Goal: Navigation & Orientation: Understand site structure

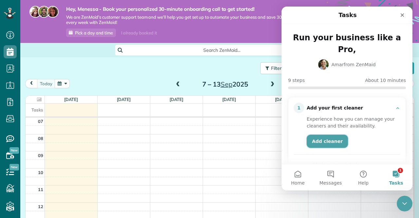
click at [338, 135] on link "Add cleaner" at bounding box center [327, 141] width 41 height 13
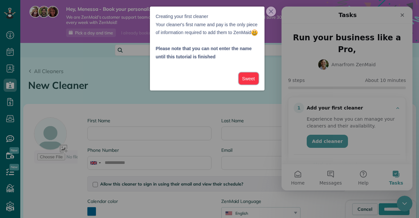
click at [251, 85] on button "Sweet" at bounding box center [249, 78] width 20 height 12
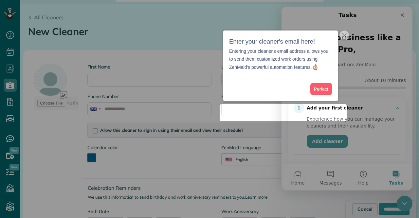
scroll to position [54, 0]
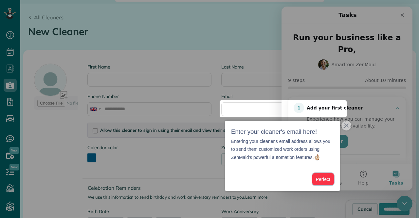
click at [324, 179] on button "Perfect" at bounding box center [324, 179] width 22 height 12
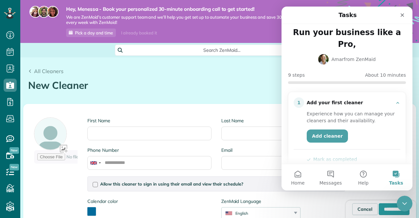
scroll to position [0, 0]
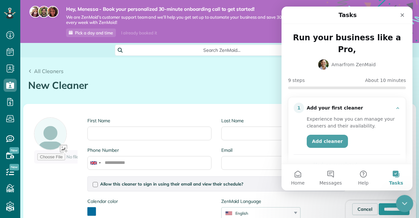
click at [403, 203] on icon "Close Intercom Messenger" at bounding box center [404, 203] width 8 height 8
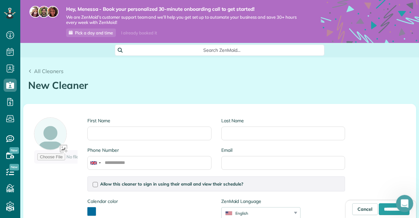
click at [400, 199] on div "Open Intercom Messenger" at bounding box center [404, 203] width 22 height 22
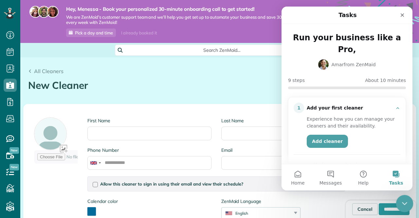
click at [400, 204] on icon "Close Intercom Messenger" at bounding box center [404, 203] width 8 height 8
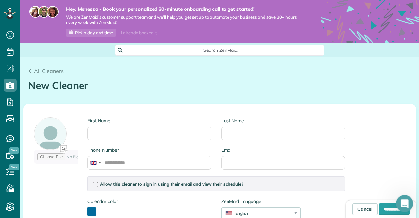
click at [403, 200] on icon "Open Intercom Messenger" at bounding box center [404, 202] width 11 height 11
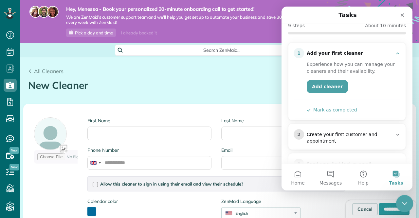
scroll to position [56, 0]
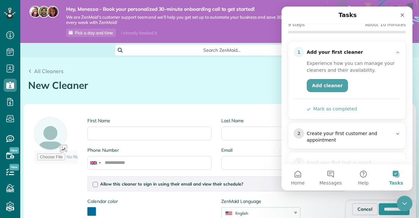
click at [391, 130] on div "Create your first customer and appointment" at bounding box center [350, 136] width 86 height 13
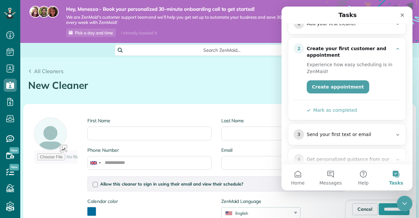
scroll to position [86, 0]
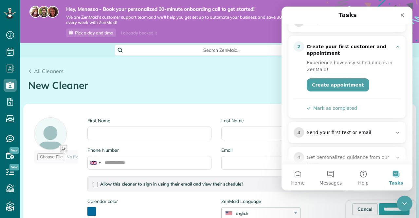
click at [392, 129] on div "Send your first text or email" at bounding box center [350, 132] width 86 height 7
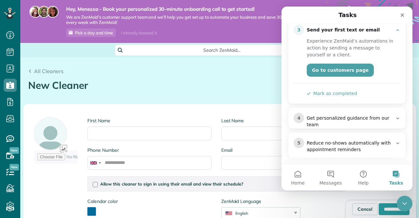
scroll to position [131, 0]
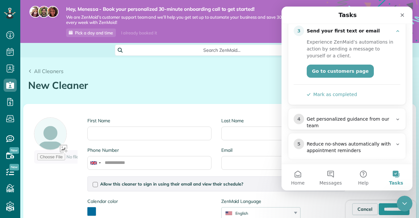
click at [398, 142] on icon "Intercom messenger" at bounding box center [398, 144] width 5 height 5
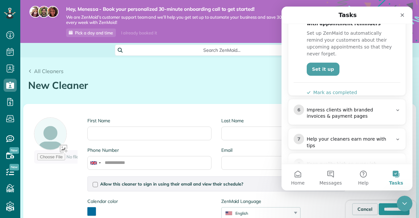
scroll to position [200, 0]
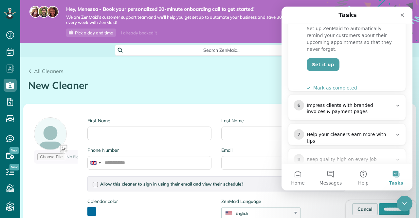
click at [391, 131] on div "Help your cleaners earn more with tips" at bounding box center [350, 137] width 86 height 13
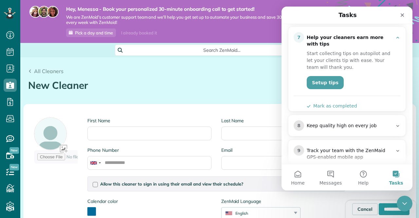
scroll to position [233, 0]
click at [390, 123] on div "Keep quality high on every job" at bounding box center [350, 126] width 86 height 7
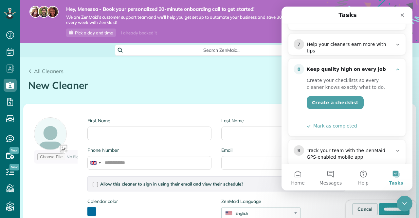
scroll to position [226, 0]
click at [303, 177] on button "Home" at bounding box center [298, 177] width 33 height 26
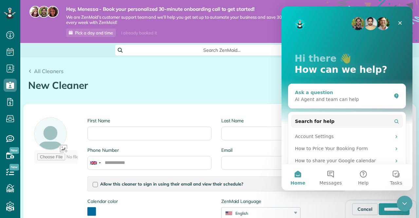
click at [389, 107] on div "Ask a question AI Agent and team can help" at bounding box center [347, 96] width 117 height 24
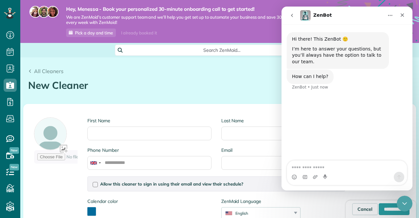
click at [287, 18] on button "go back" at bounding box center [292, 15] width 12 height 12
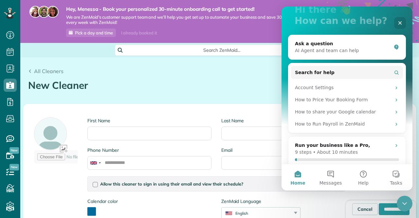
scroll to position [65, 0]
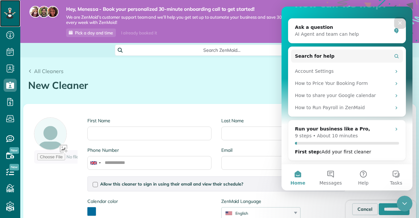
click at [10, 12] on icon at bounding box center [10, 13] width 4 height 3
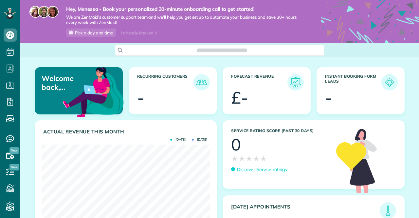
scroll to position [75, 168]
click at [343, 92] on div at bounding box center [366, 98] width 62 height 16
click at [345, 77] on h3 "Instant Booking Form Leads" at bounding box center [353, 82] width 56 height 16
click at [332, 80] on h3 "Instant Booking Form Leads" at bounding box center [353, 82] width 56 height 16
click at [390, 81] on img at bounding box center [389, 82] width 15 height 15
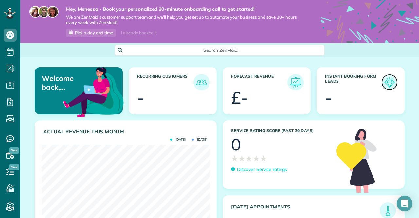
click at [390, 81] on img at bounding box center [389, 82] width 15 height 15
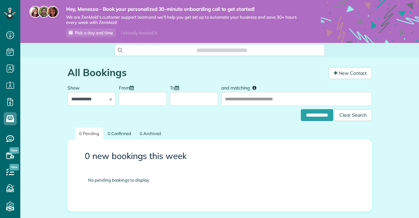
scroll to position [3, 3]
click at [82, 34] on span "Pick a day and time" at bounding box center [94, 32] width 38 height 5
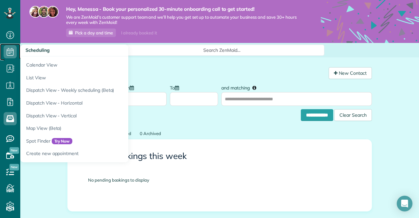
click at [11, 54] on icon at bounding box center [10, 51] width 13 height 13
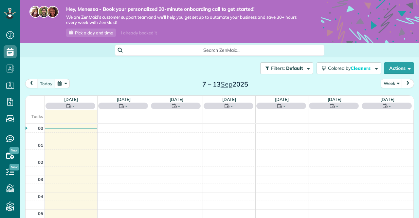
scroll to position [120, 0]
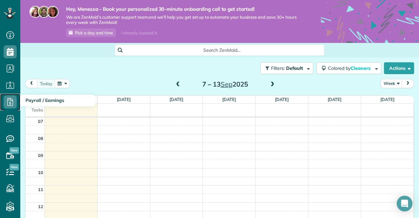
click at [11, 101] on use at bounding box center [10, 102] width 6 height 8
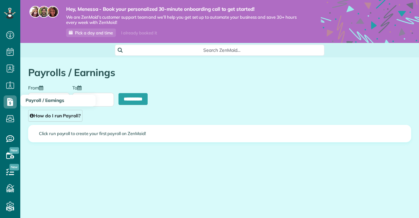
scroll to position [3, 3]
type input "**********"
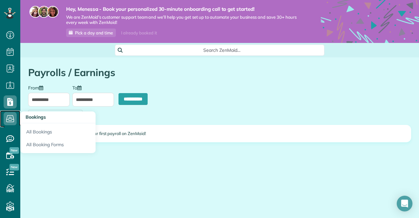
click at [10, 119] on icon at bounding box center [10, 118] width 13 height 13
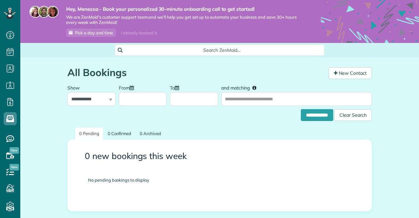
scroll to position [3, 3]
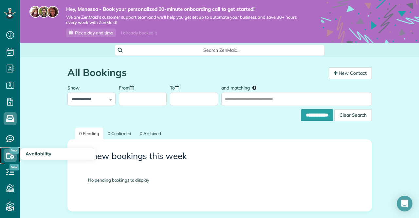
click at [9, 156] on icon at bounding box center [10, 155] width 13 height 13
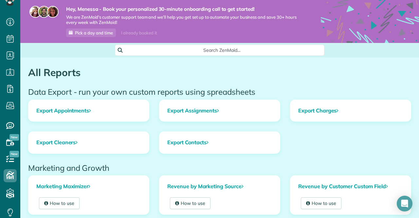
scroll to position [36, 0]
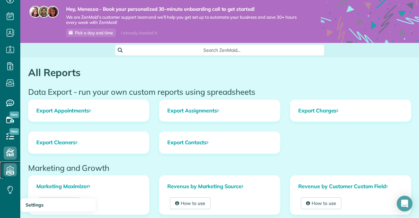
click at [12, 167] on use at bounding box center [11, 170] width 8 height 8
